Goal: Task Accomplishment & Management: Use online tool/utility

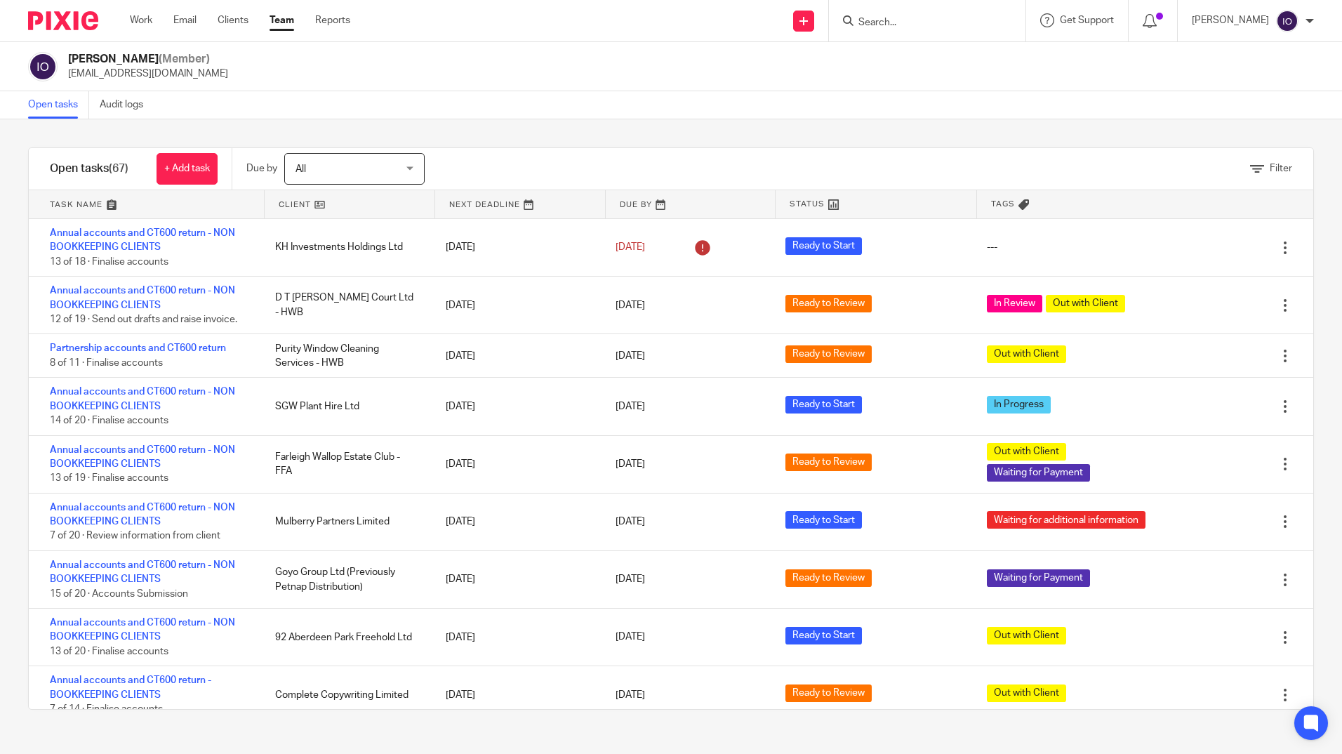
click at [881, 18] on input "Search" at bounding box center [920, 23] width 126 height 13
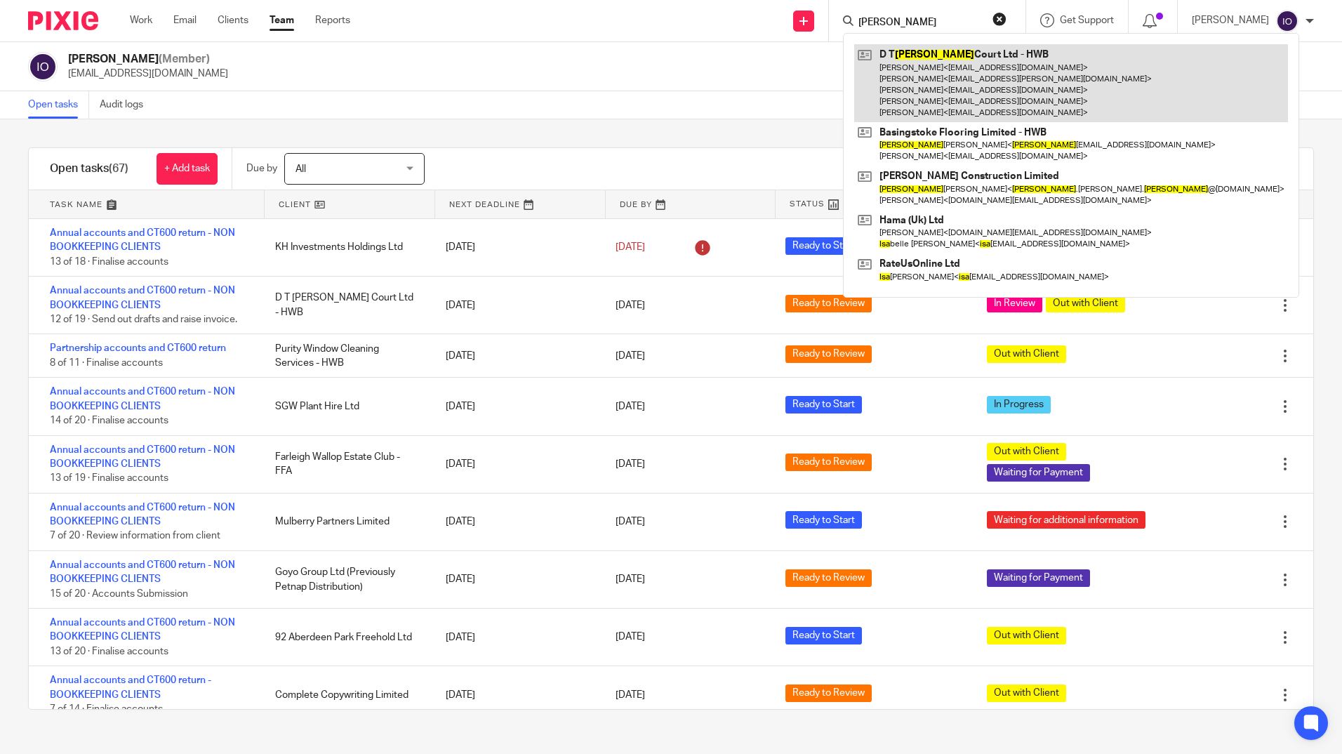
type input "lisa"
click at [950, 53] on link at bounding box center [1071, 83] width 434 height 78
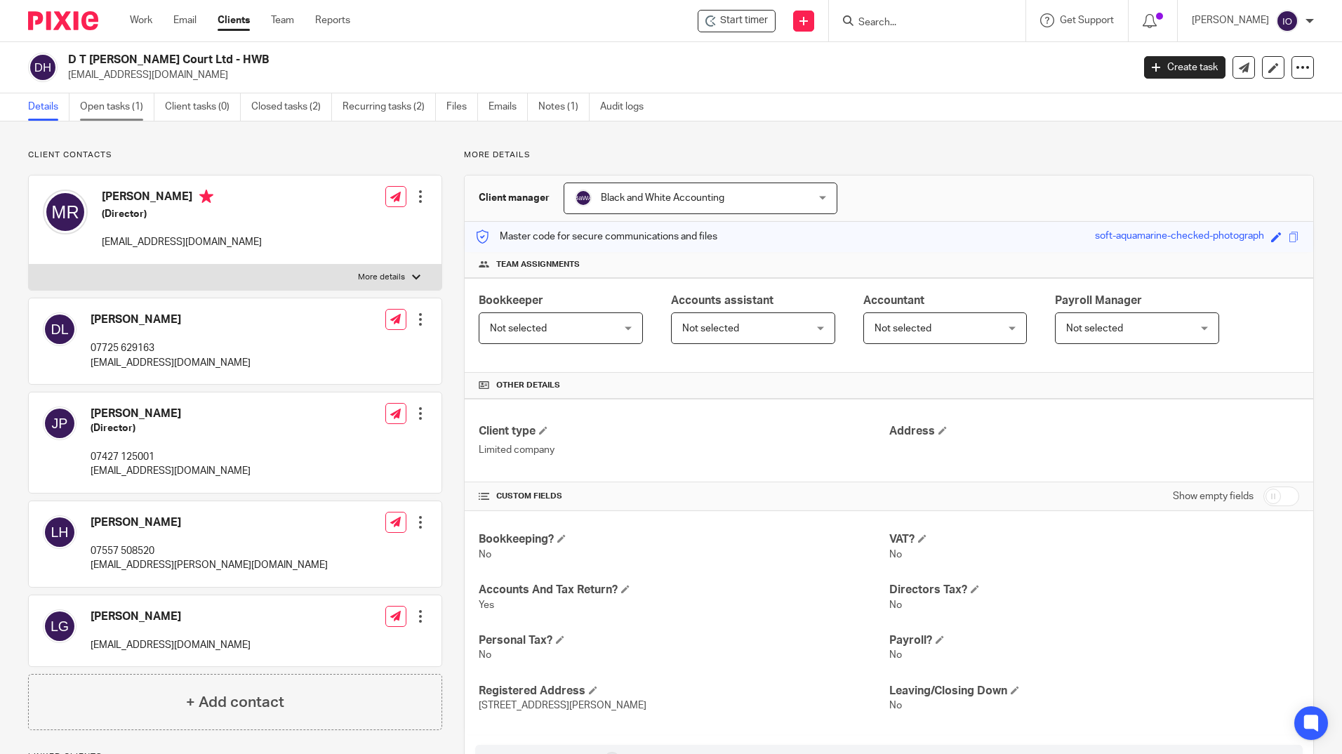
click at [125, 110] on link "Open tasks (1)" at bounding box center [117, 106] width 74 height 27
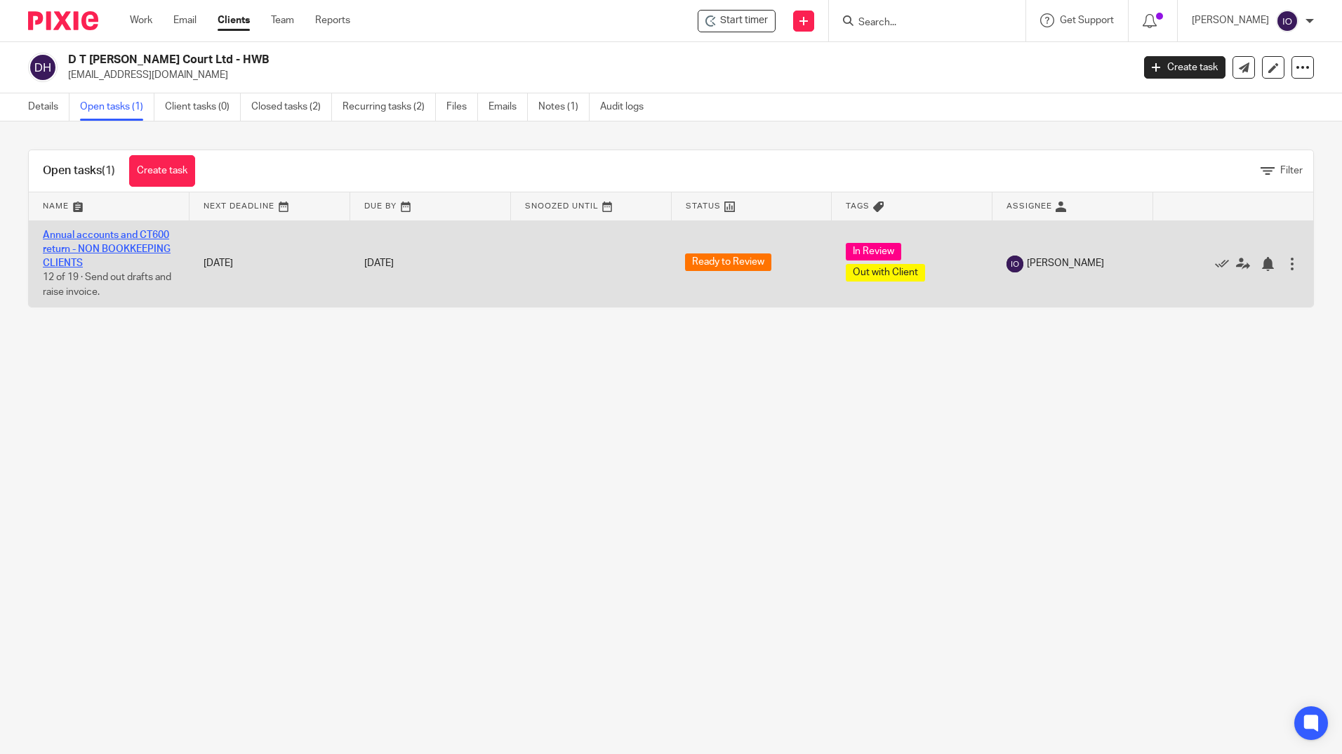
click at [125, 244] on link "Annual accounts and CT600 return - NON BOOKKEEPING CLIENTS" at bounding box center [107, 249] width 128 height 39
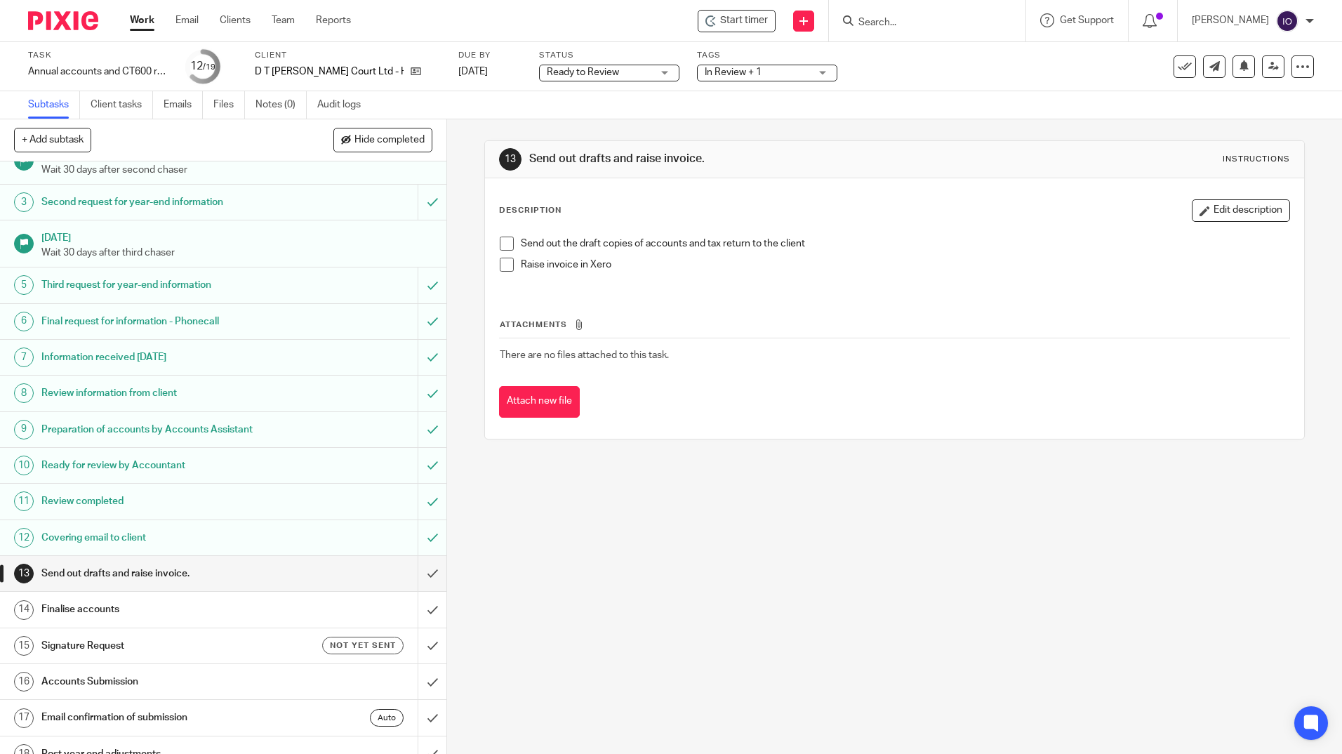
scroll to position [114, 0]
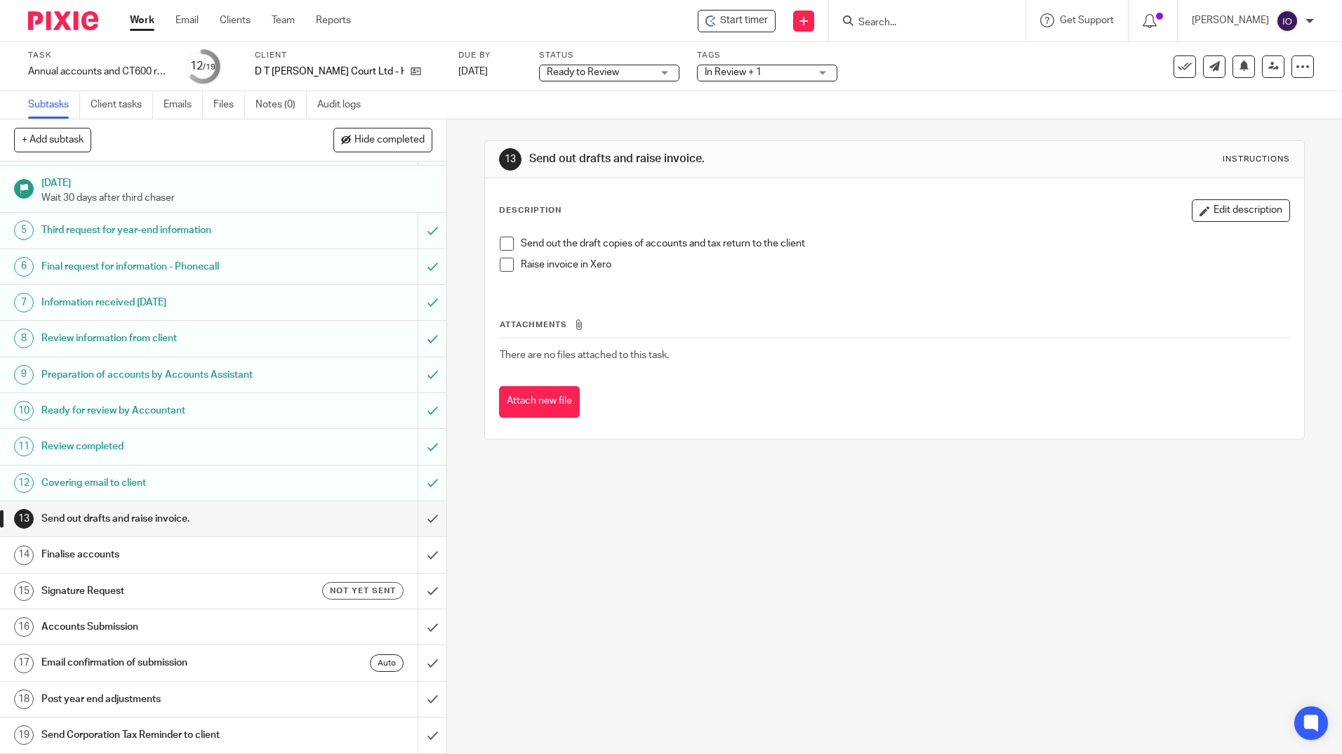
click at [119, 478] on h1 "Covering email to client" at bounding box center [161, 482] width 241 height 21
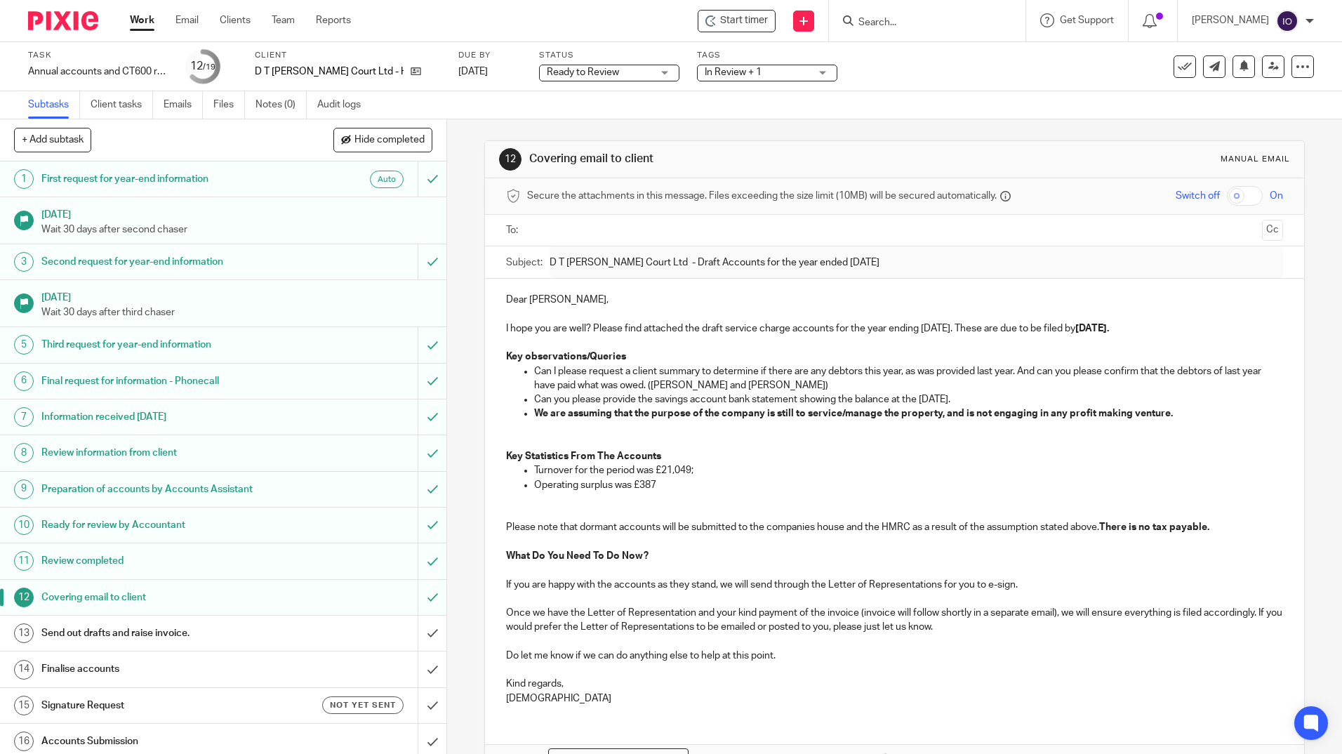
click at [288, 140] on div "+ Add subtask Hide completed Cancel + Add" at bounding box center [223, 140] width 446 height 42
